Goal: Task Accomplishment & Management: Complete application form

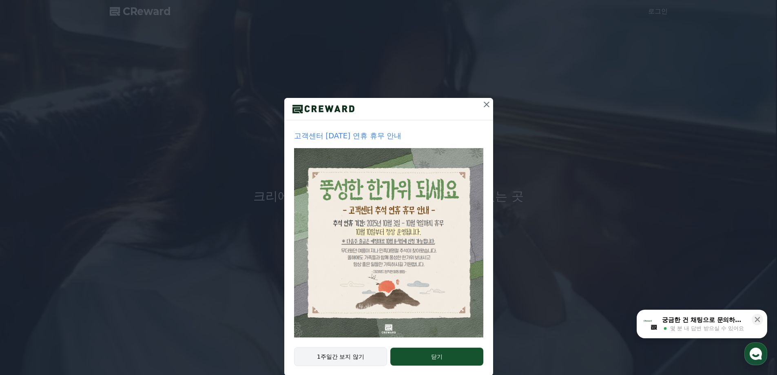
click at [350, 352] on button "1주일간 보지 않기" at bounding box center [340, 356] width 93 height 19
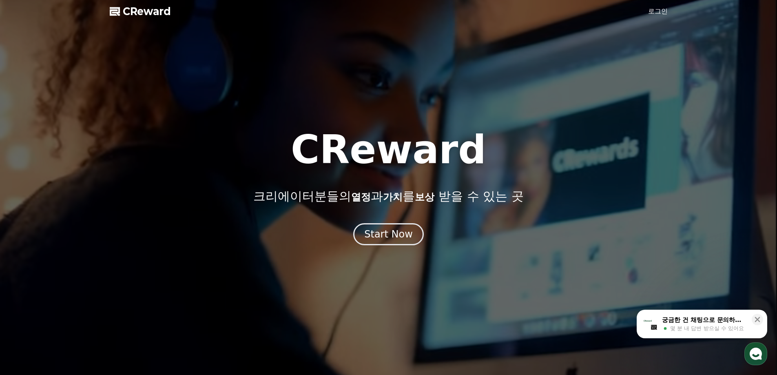
click at [654, 11] on link "로그인" at bounding box center [658, 12] width 20 height 10
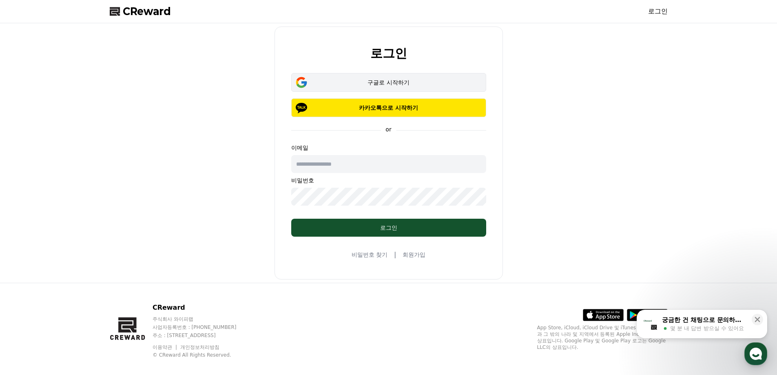
click at [415, 79] on div "구글로 시작하기" at bounding box center [388, 82] width 171 height 8
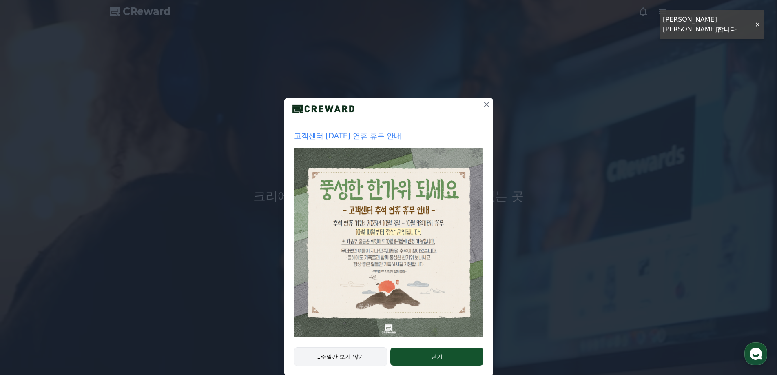
click at [371, 358] on button "1주일간 보지 않기" at bounding box center [340, 356] width 93 height 19
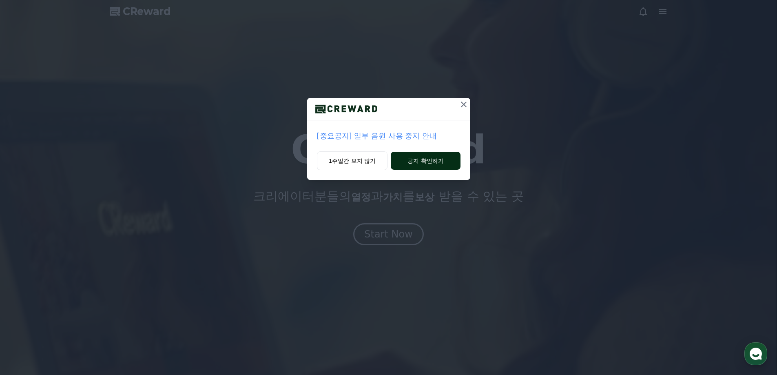
click at [448, 160] on button "공지 확인하기" at bounding box center [425, 161] width 69 height 18
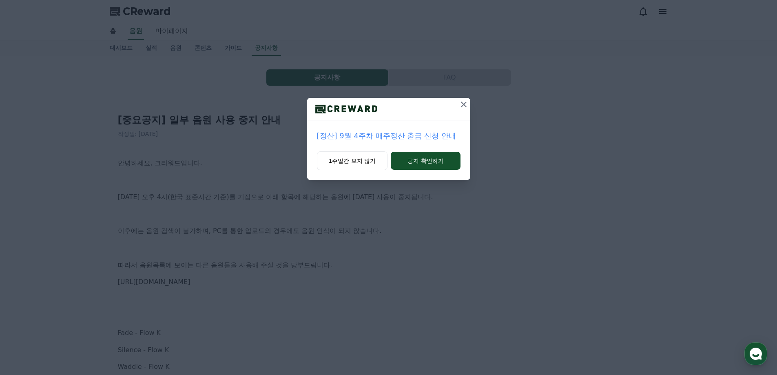
click at [462, 104] on icon at bounding box center [464, 105] width 10 height 10
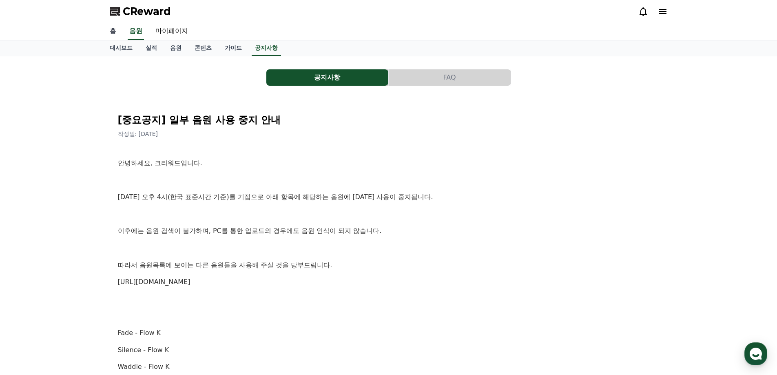
click at [115, 32] on link "홈" at bounding box center [113, 31] width 20 height 17
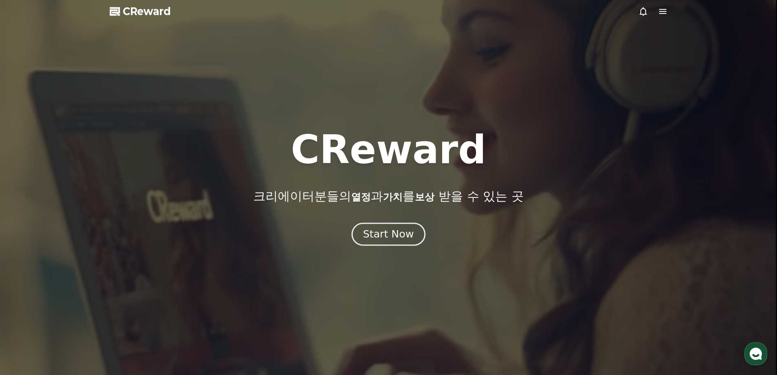
click at [398, 239] on div "Start Now" at bounding box center [388, 234] width 51 height 14
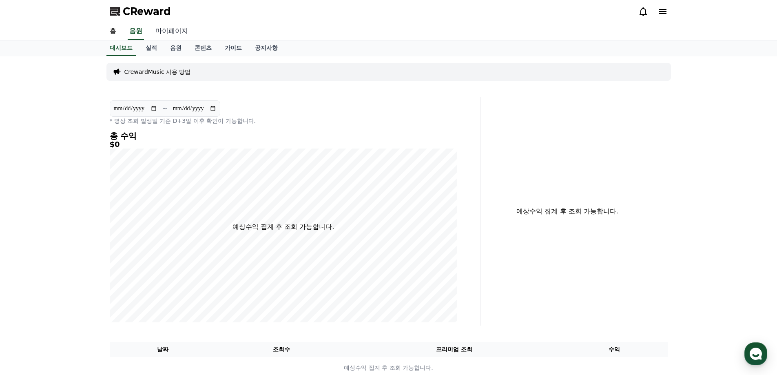
click at [184, 34] on link "마이페이지" at bounding box center [172, 31] width 46 height 17
select select "**********"
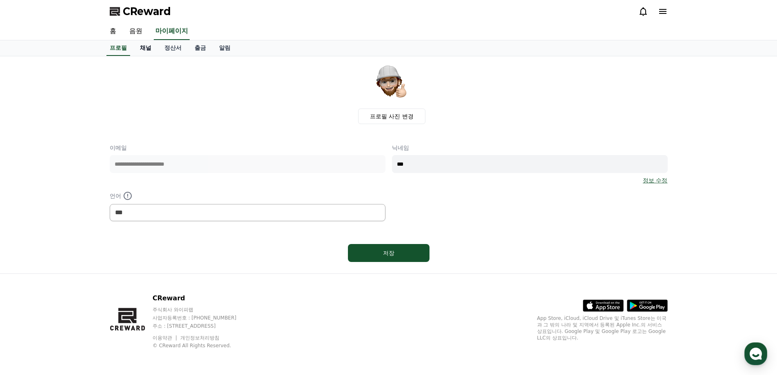
click at [149, 50] on link "채널" at bounding box center [145, 48] width 24 height 16
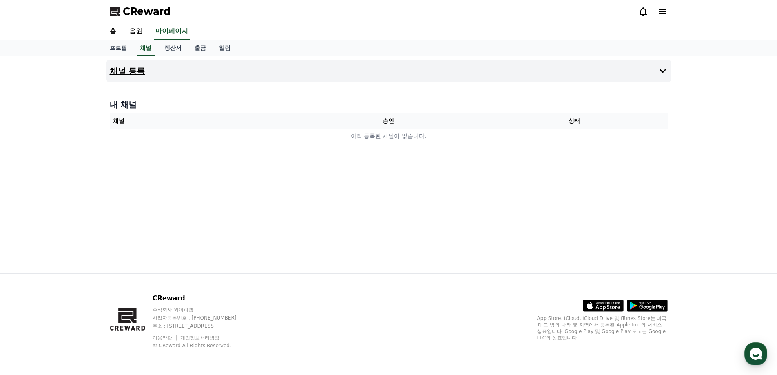
click at [663, 73] on icon at bounding box center [663, 71] width 7 height 4
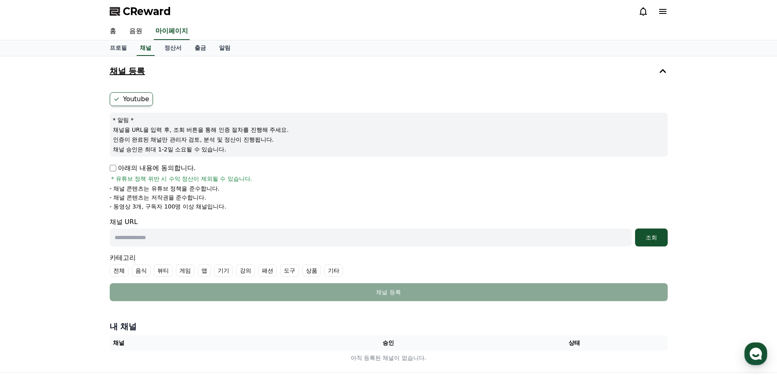
click at [191, 239] on input "text" at bounding box center [371, 237] width 522 height 18
paste input "**********"
type input "**********"
click at [651, 230] on button "조회" at bounding box center [651, 237] width 33 height 18
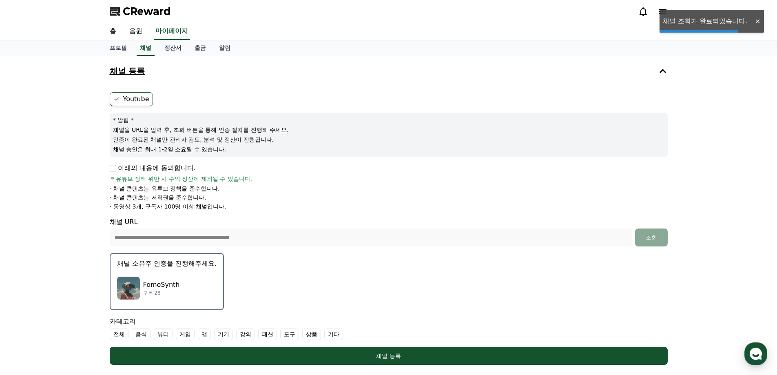
click at [159, 171] on p "아래의 내용에 동의합니다." at bounding box center [153, 168] width 86 height 10
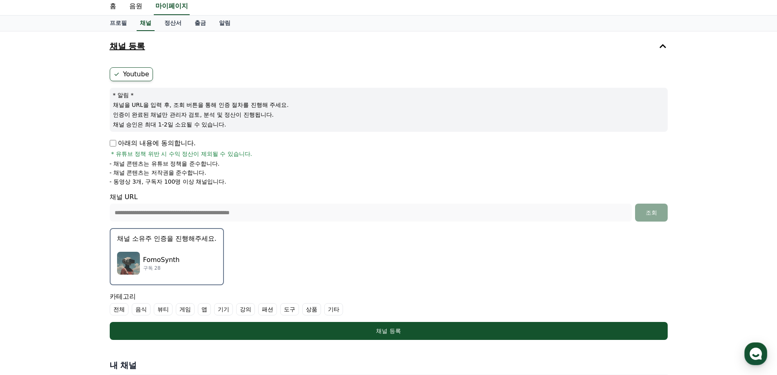
scroll to position [122, 0]
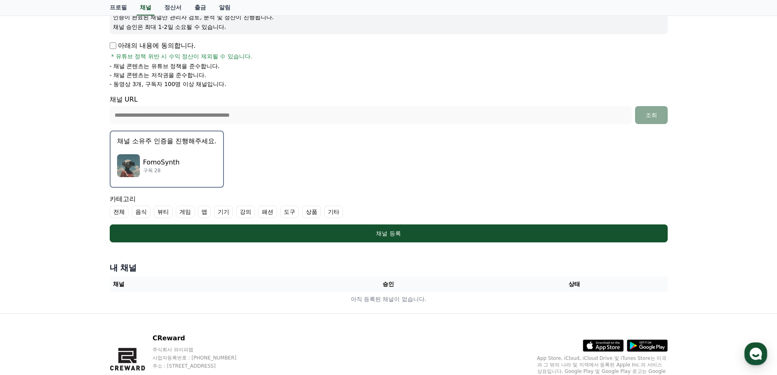
click at [334, 211] on label "기타" at bounding box center [333, 212] width 19 height 12
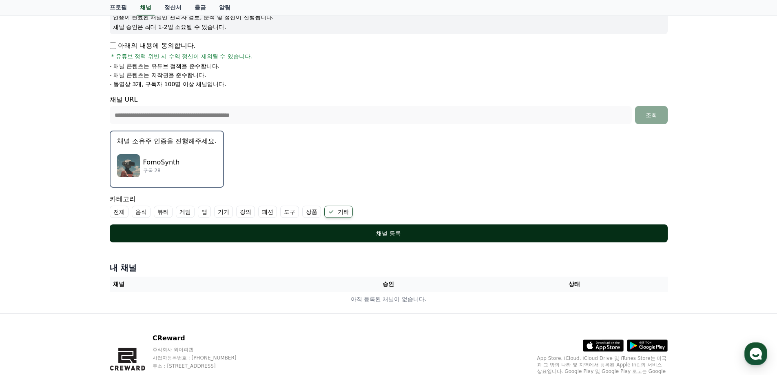
click at [392, 237] on div "채널 등록" at bounding box center [388, 233] width 525 height 8
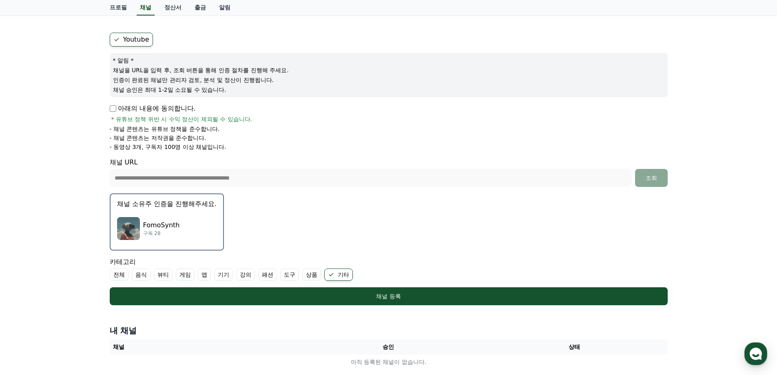
scroll to position [162, 0]
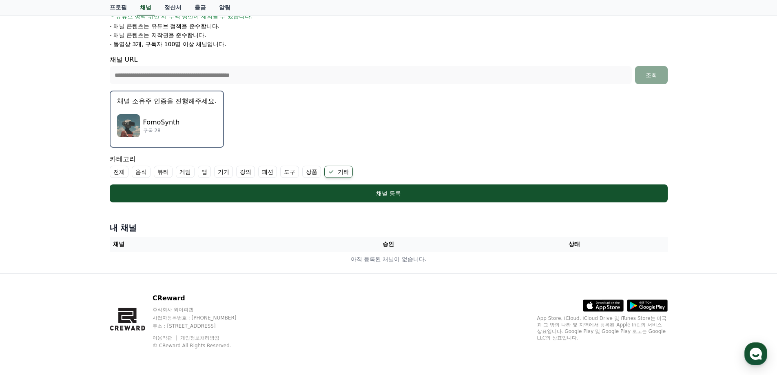
click at [194, 120] on div "FomoSynth 구독 28" at bounding box center [167, 125] width 100 height 33
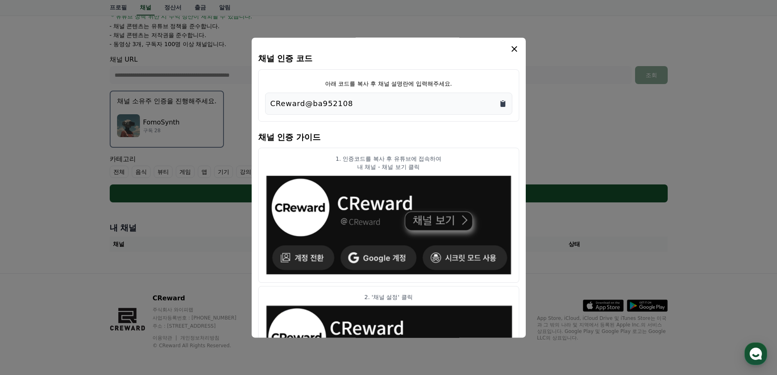
click at [501, 105] on icon "Copy to clipboard" at bounding box center [503, 104] width 5 height 6
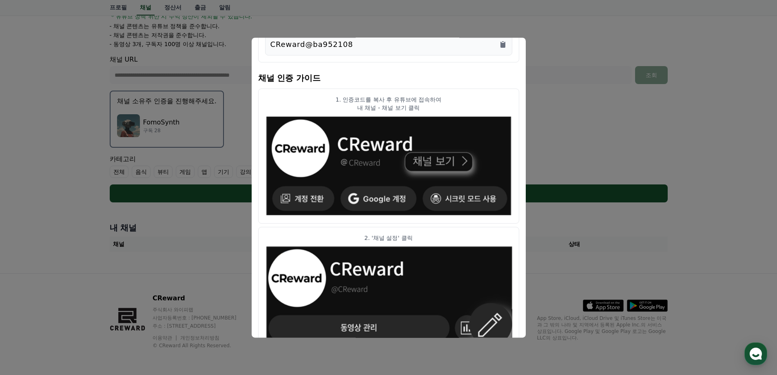
scroll to position [0, 0]
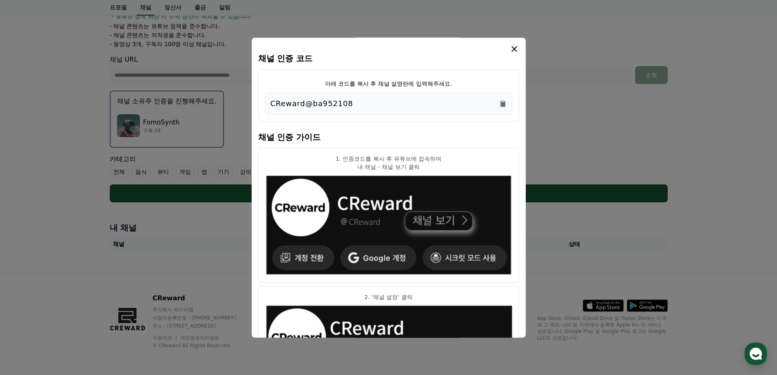
click at [512, 47] on icon "modal" at bounding box center [515, 49] width 10 height 10
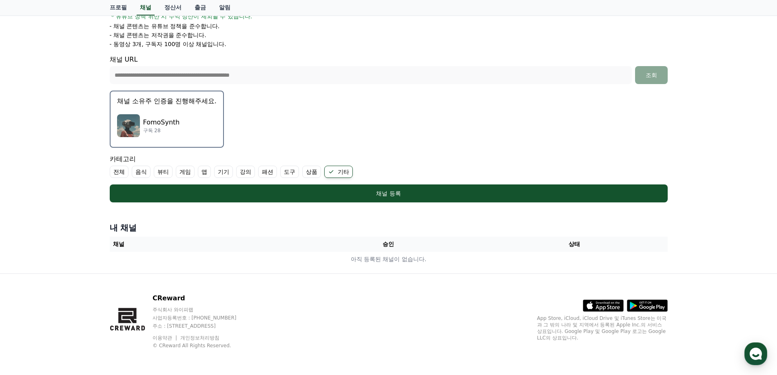
click at [696, 117] on div "**********" at bounding box center [388, 83] width 777 height 379
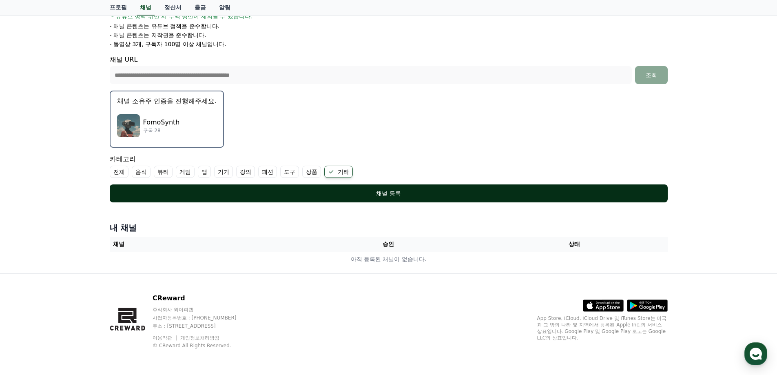
click at [335, 191] on div "채널 등록" at bounding box center [388, 193] width 525 height 8
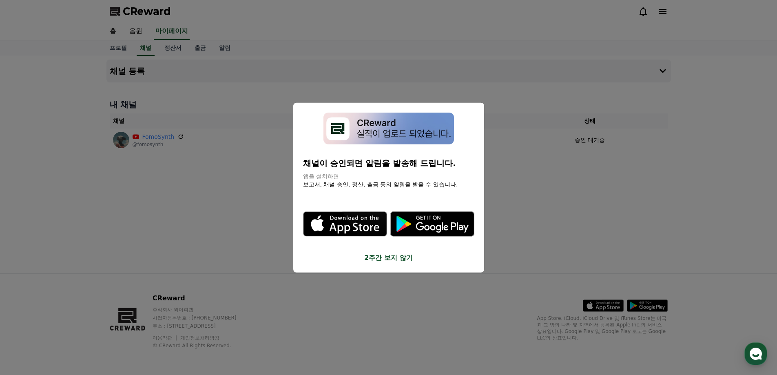
click at [548, 223] on button "close modal" at bounding box center [388, 187] width 777 height 375
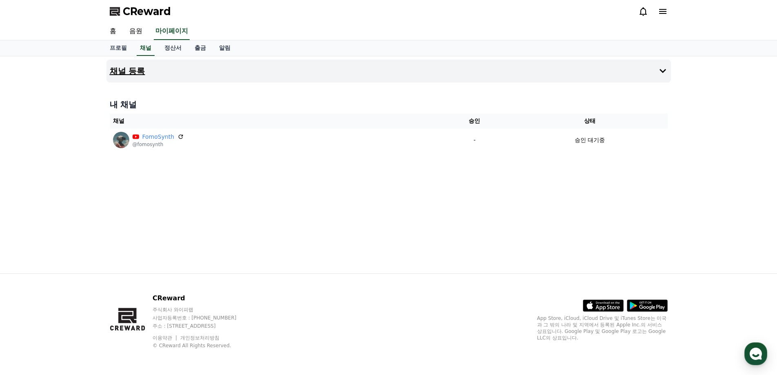
click at [659, 67] on icon at bounding box center [663, 71] width 10 height 10
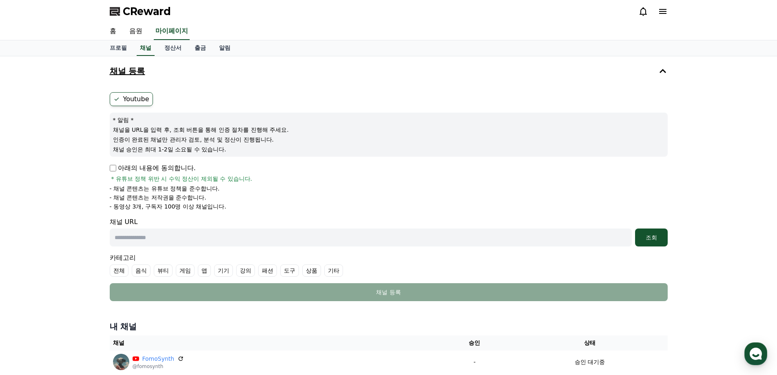
click at [173, 170] on p "아래의 내용에 동의합니다." at bounding box center [153, 168] width 86 height 10
click at [239, 238] on input "text" at bounding box center [371, 237] width 522 height 18
paste input "**********"
type input "**********"
click at [662, 235] on div "조회" at bounding box center [651, 237] width 26 height 8
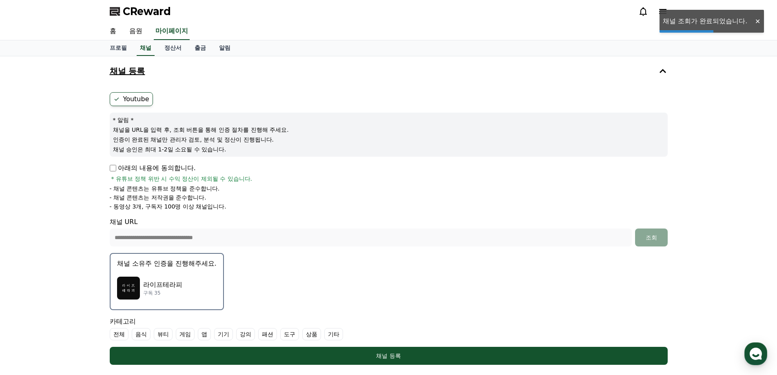
click at [195, 286] on div "라이프테라피 구독 35" at bounding box center [167, 288] width 100 height 33
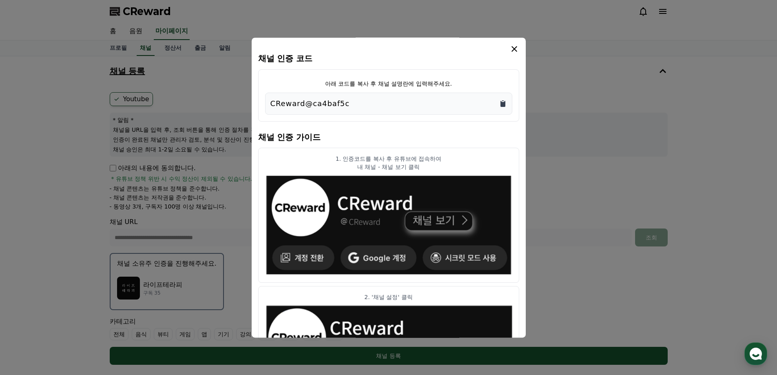
click at [499, 104] on icon "Copy to clipboard" at bounding box center [503, 104] width 8 height 8
click at [558, 80] on button "close modal" at bounding box center [388, 187] width 777 height 375
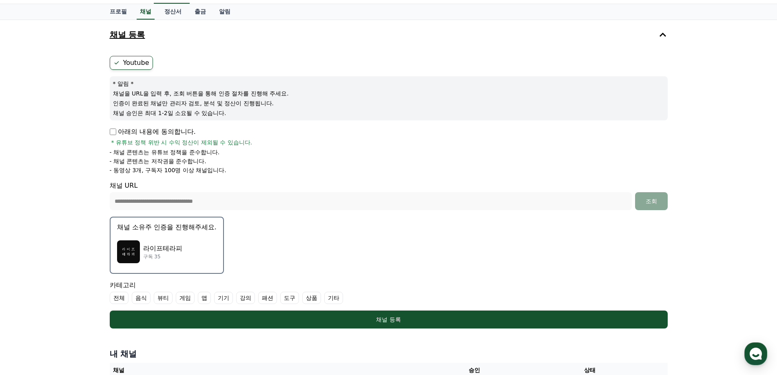
scroll to position [82, 0]
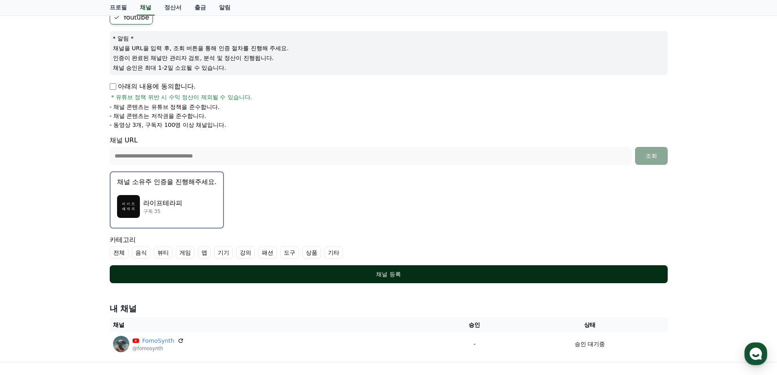
click at [447, 279] on button "채널 등록" at bounding box center [389, 274] width 558 height 18
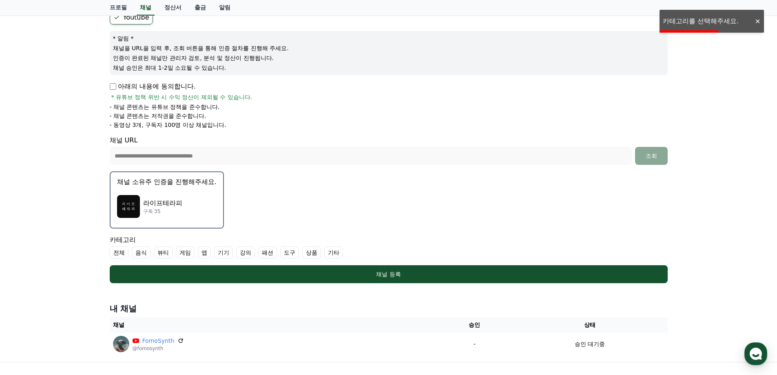
click at [332, 250] on label "기타" at bounding box center [333, 252] width 19 height 12
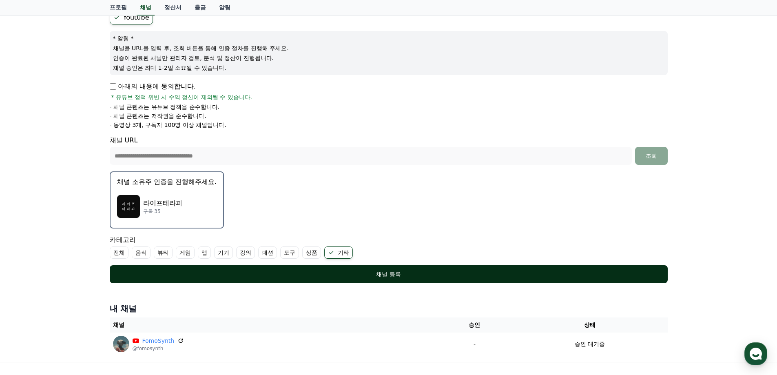
click at [385, 272] on div "채널 등록" at bounding box center [388, 274] width 525 height 8
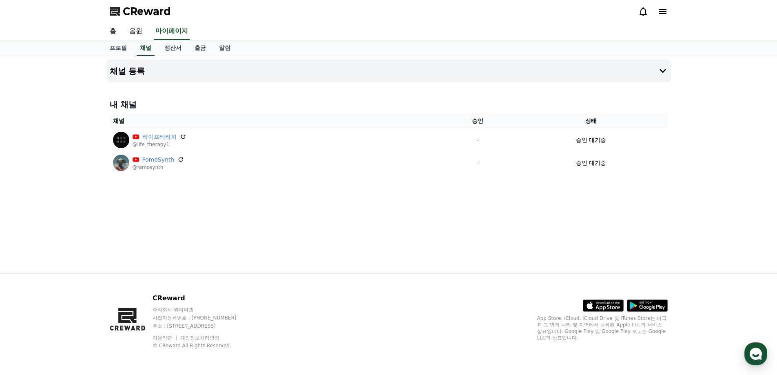
click at [131, 11] on span "CReward" at bounding box center [147, 11] width 48 height 13
